Goal: Information Seeking & Learning: Check status

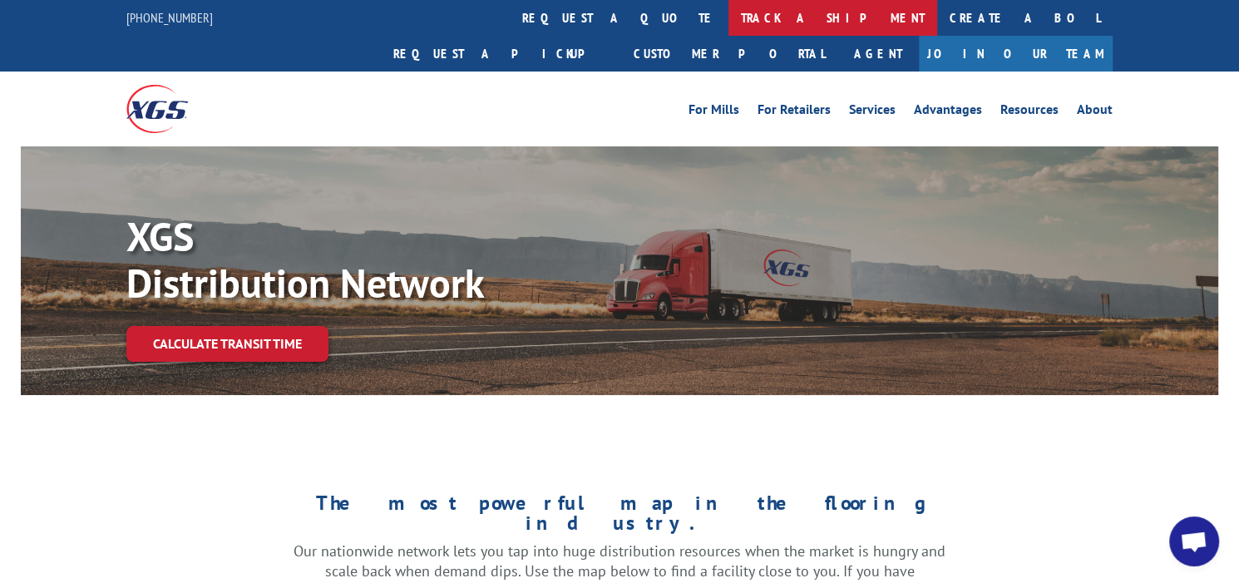
click at [728, 17] on link "track a shipment" at bounding box center [832, 18] width 209 height 36
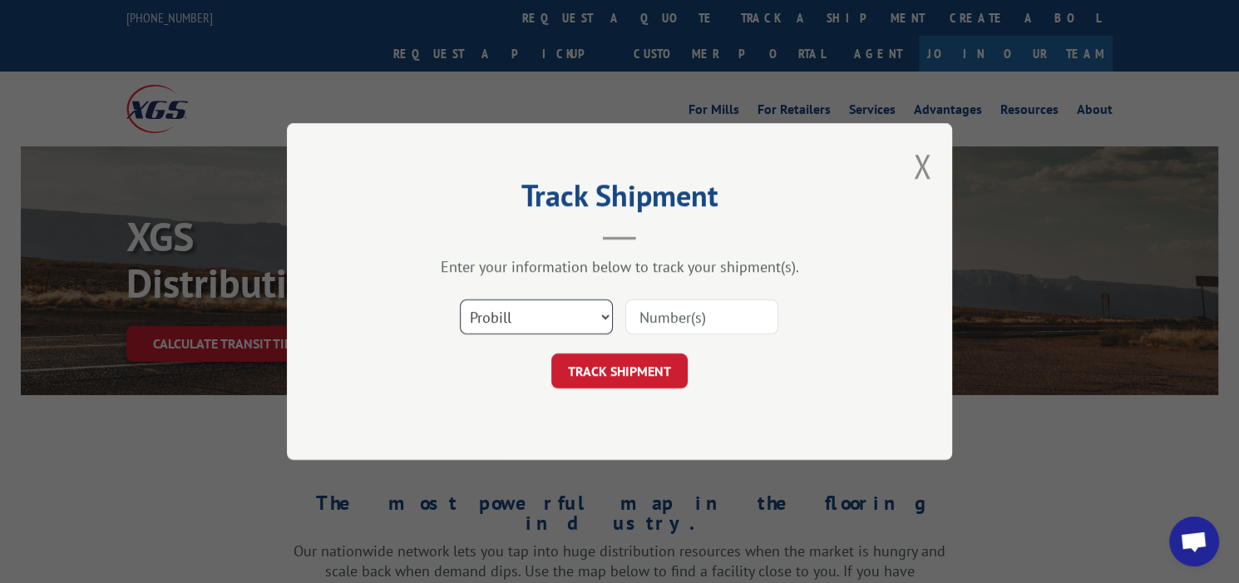
drag, startPoint x: 523, startPoint y: 319, endPoint x: 500, endPoint y: 329, distance: 25.3
click at [523, 319] on select "Select category... Probill BOL PO" at bounding box center [536, 316] width 153 height 35
select select "bol"
click at [460, 299] on select "Select category... Probill BOL PO" at bounding box center [536, 316] width 153 height 35
click at [661, 304] on input at bounding box center [701, 316] width 153 height 35
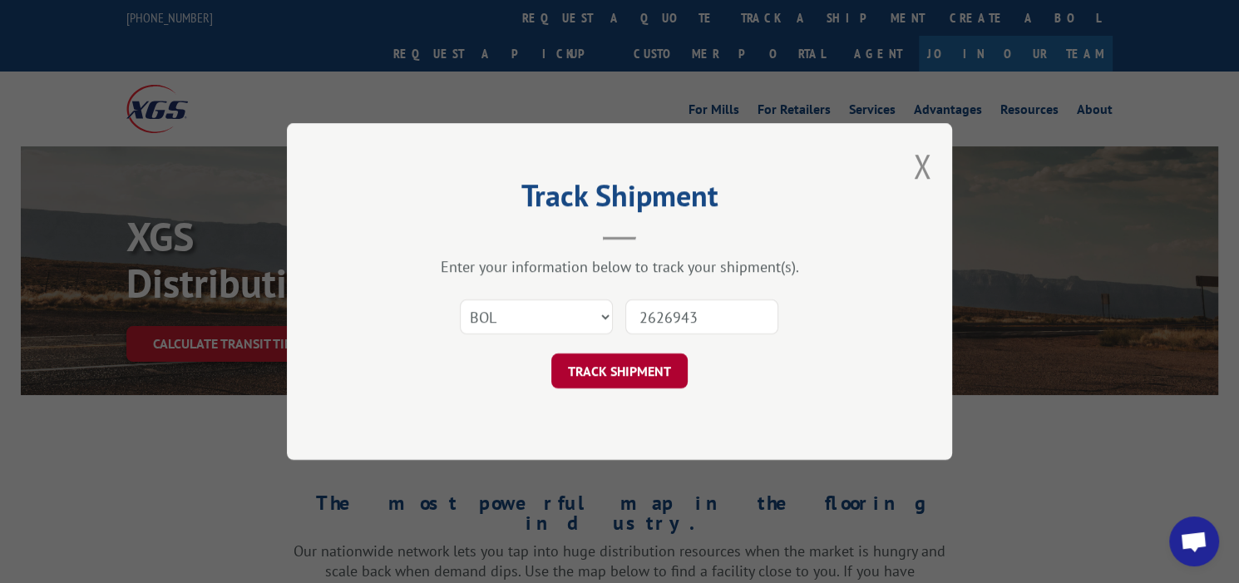
type input "2626943"
drag, startPoint x: 623, startPoint y: 372, endPoint x: 632, endPoint y: 376, distance: 10.0
click at [624, 372] on button "TRACK SHIPMENT" at bounding box center [619, 370] width 136 height 35
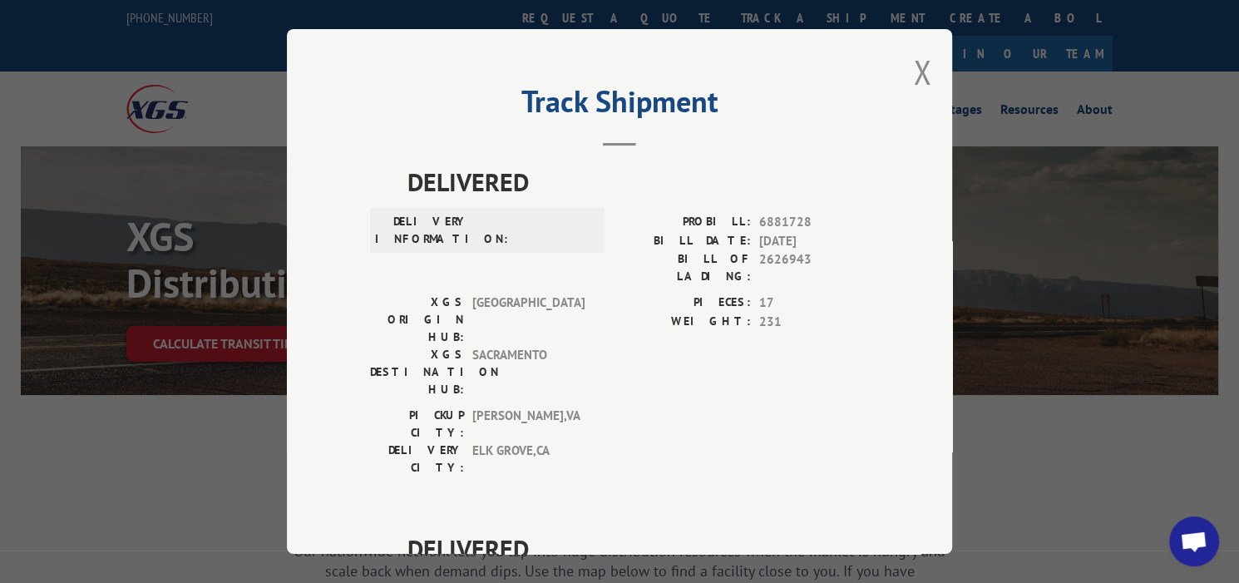
scroll to position [490, 0]
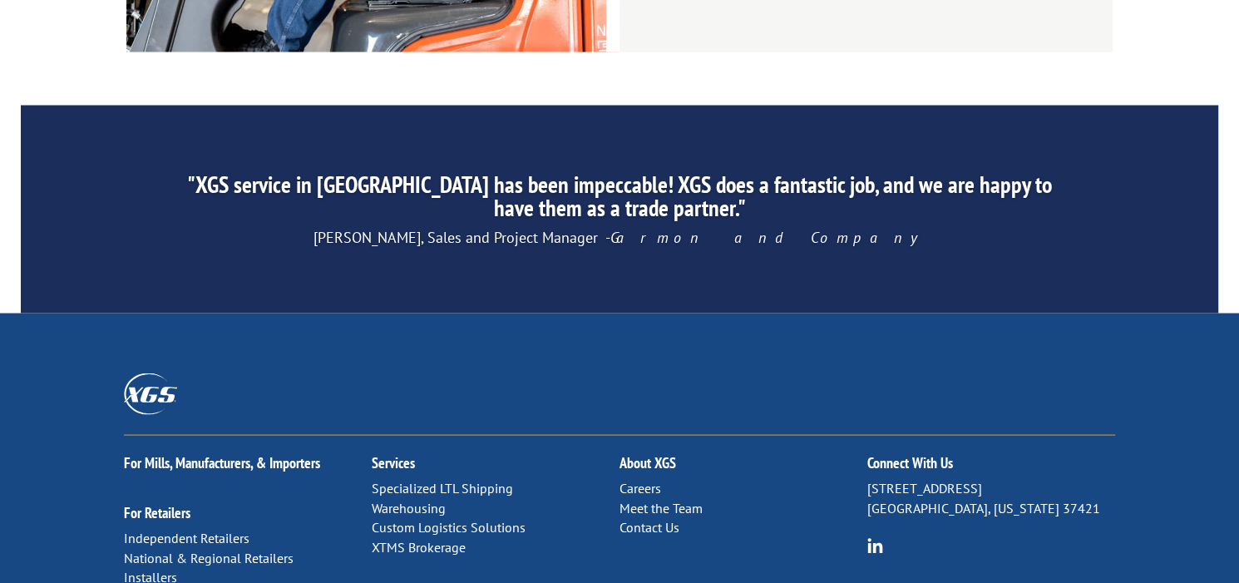
scroll to position [2706, 0]
